Goal: Task Accomplishment & Management: Manage account settings

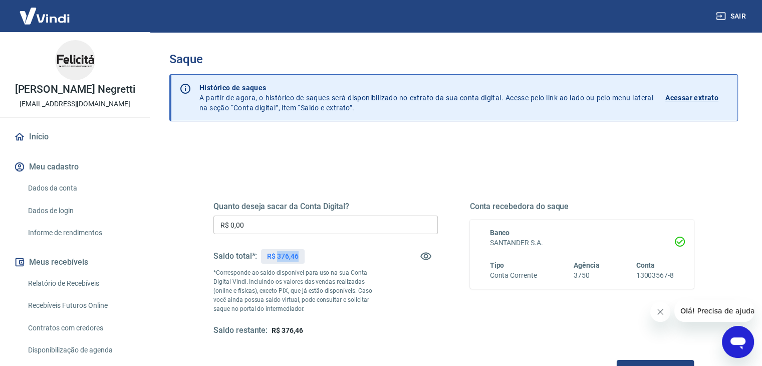
drag, startPoint x: 298, startPoint y: 253, endPoint x: 277, endPoint y: 253, distance: 21.6
click at [277, 253] on p "R$ 376,46" at bounding box center [283, 256] width 32 height 11
copy p "376,46"
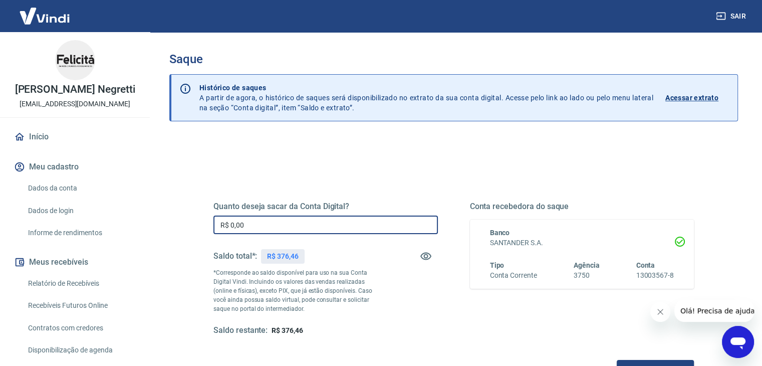
drag, startPoint x: 121, startPoint y: 226, endPoint x: 113, endPoint y: 223, distance: 8.6
click at [118, 225] on div "Sair [PERSON_NAME] Negretti [EMAIL_ADDRESS][DOMAIN_NAME] Início Meu cadastro Da…" at bounding box center [381, 183] width 762 height 366
paste input "376,46"
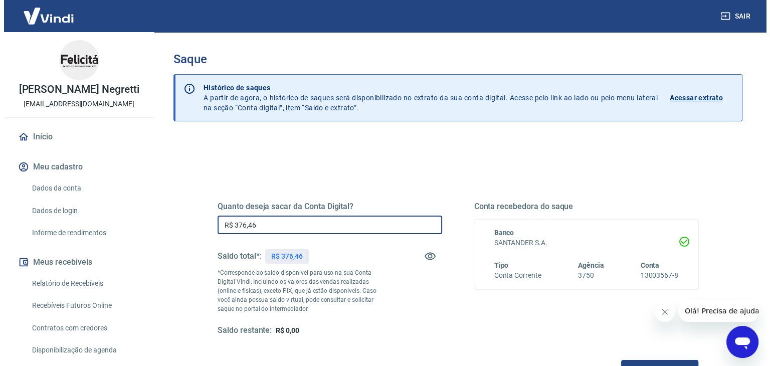
scroll to position [129, 0]
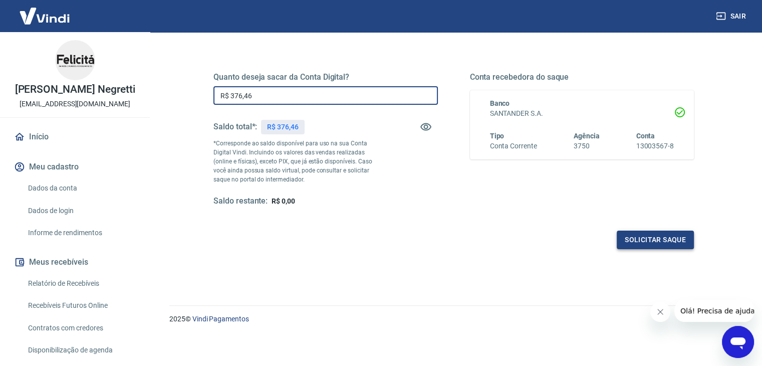
type input "R$ 376,46"
click at [651, 239] on button "Solicitar saque" at bounding box center [655, 240] width 77 height 19
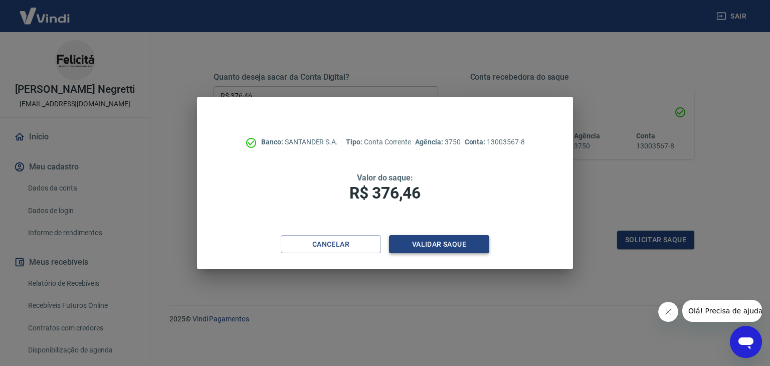
click at [455, 246] on button "Validar saque" at bounding box center [439, 244] width 100 height 19
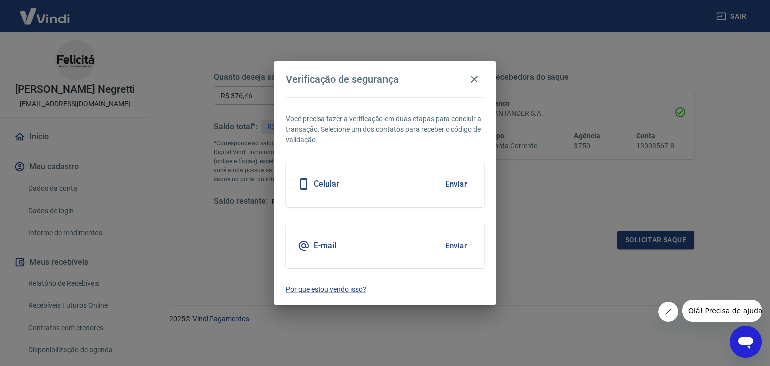
click at [454, 243] on button "Enviar" at bounding box center [456, 245] width 33 height 21
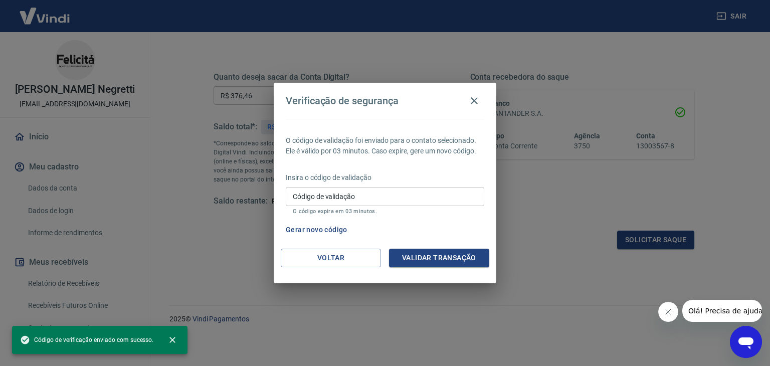
click at [351, 194] on input "Código de validação" at bounding box center [385, 196] width 198 height 19
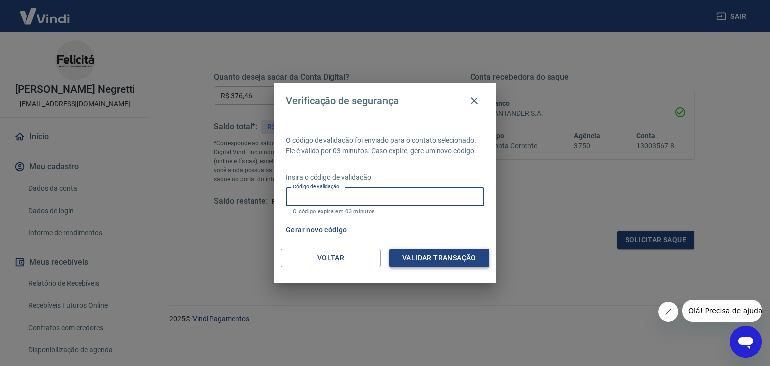
paste input "905880"
type input "905880"
click at [464, 260] on button "Validar transação" at bounding box center [439, 258] width 100 height 19
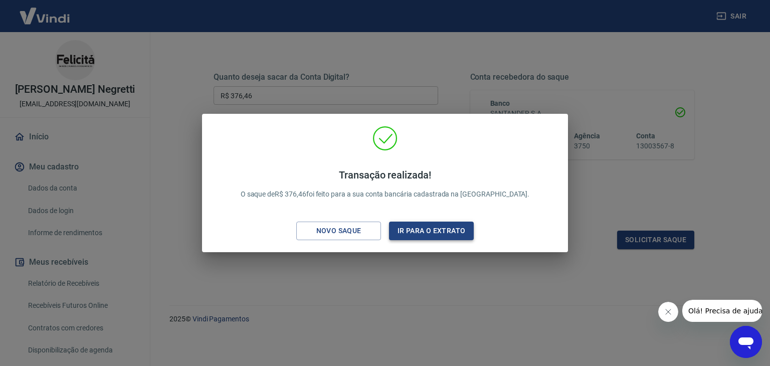
click at [433, 229] on button "Ir para o extrato" at bounding box center [431, 231] width 85 height 19
